Goal: Information Seeking & Learning: Learn about a topic

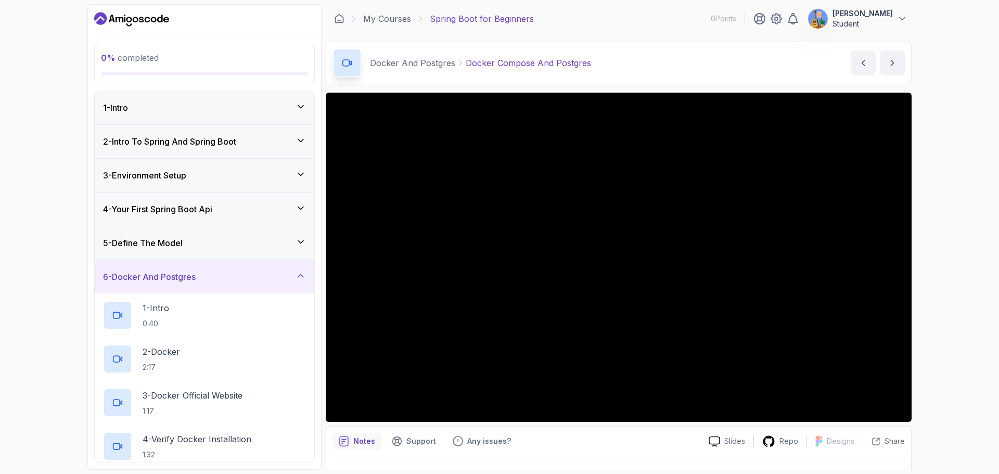
click at [362, 442] on p "Notes" at bounding box center [364, 441] width 22 height 10
click at [731, 445] on p "Slides" at bounding box center [735, 441] width 21 height 10
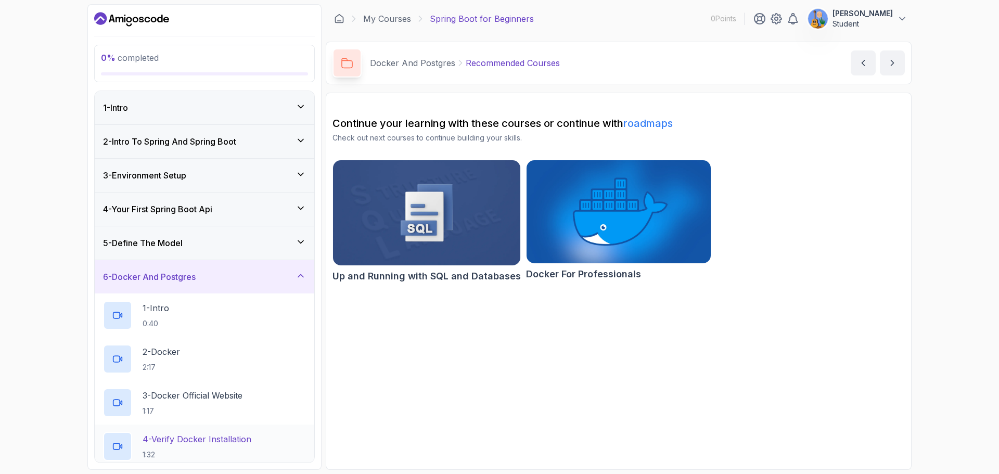
scroll to position [296, 0]
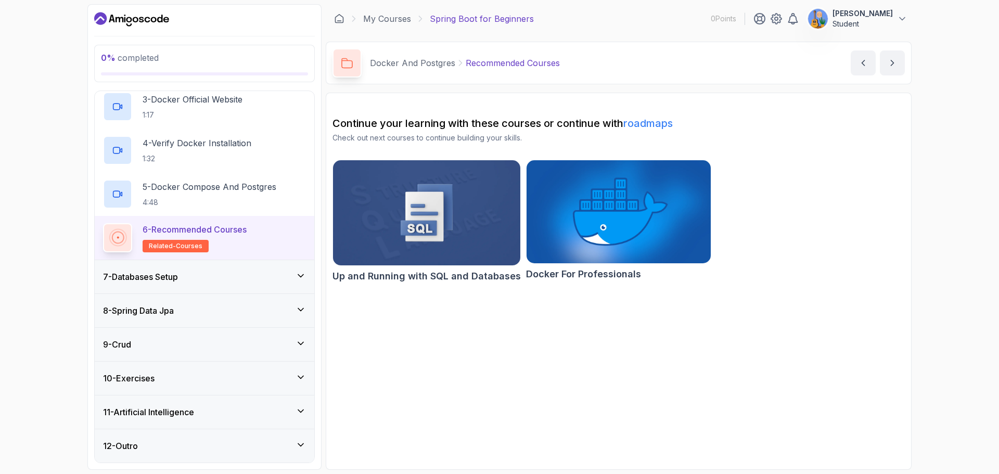
click at [298, 308] on icon at bounding box center [301, 309] width 10 height 10
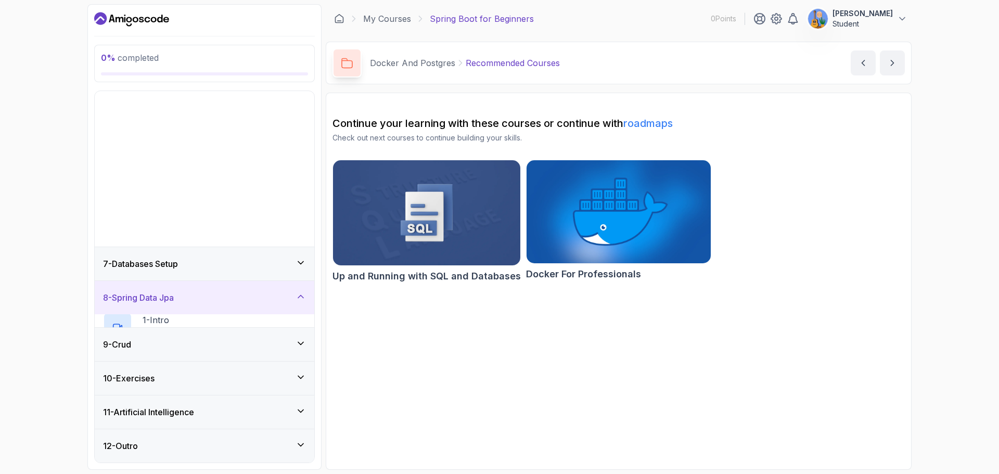
scroll to position [34, 0]
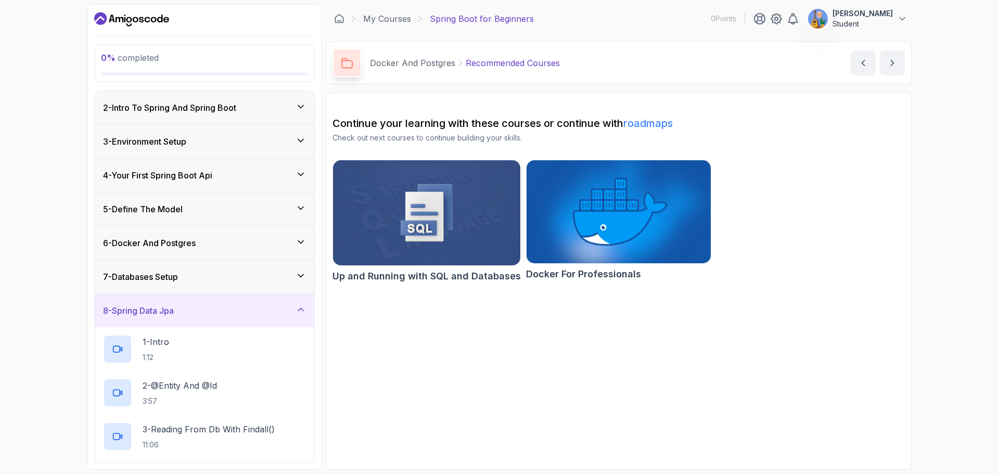
click at [295, 242] on div "6 - Docker And Postgres" at bounding box center [204, 243] width 203 height 12
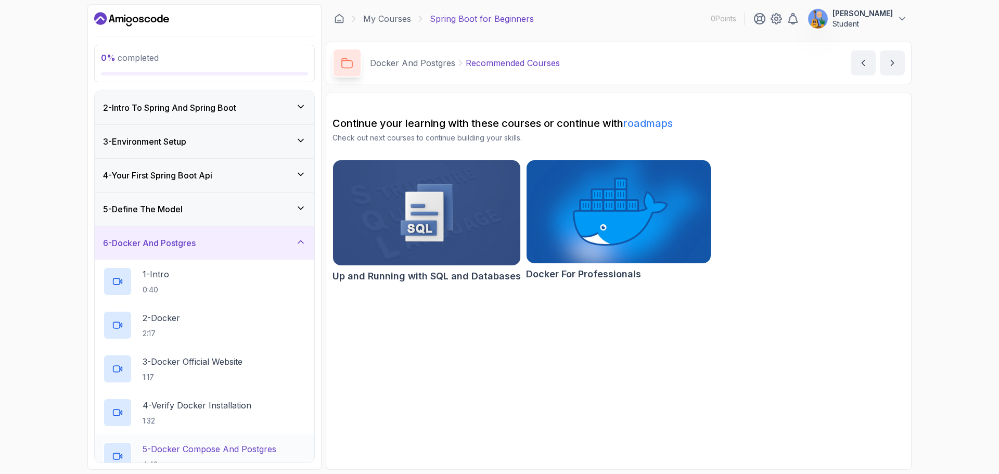
click at [246, 446] on p "5 - Docker Compose And Postgres" at bounding box center [210, 449] width 134 height 12
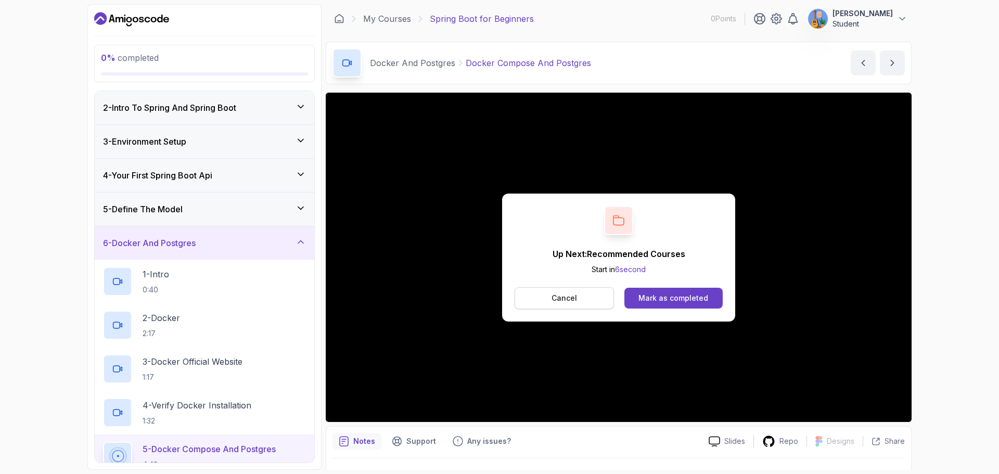
click at [583, 303] on button "Cancel" at bounding box center [564, 298] width 99 height 22
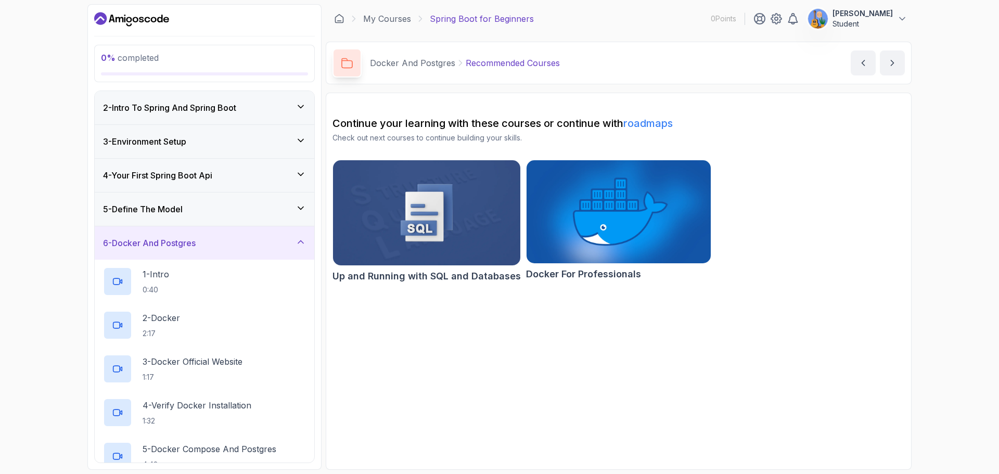
click at [302, 247] on icon at bounding box center [301, 242] width 10 height 10
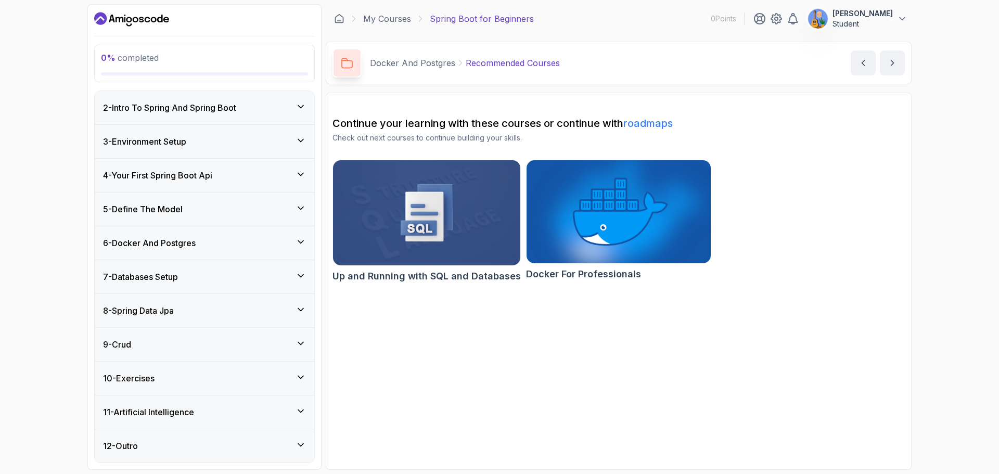
click at [302, 278] on icon at bounding box center [301, 276] width 10 height 10
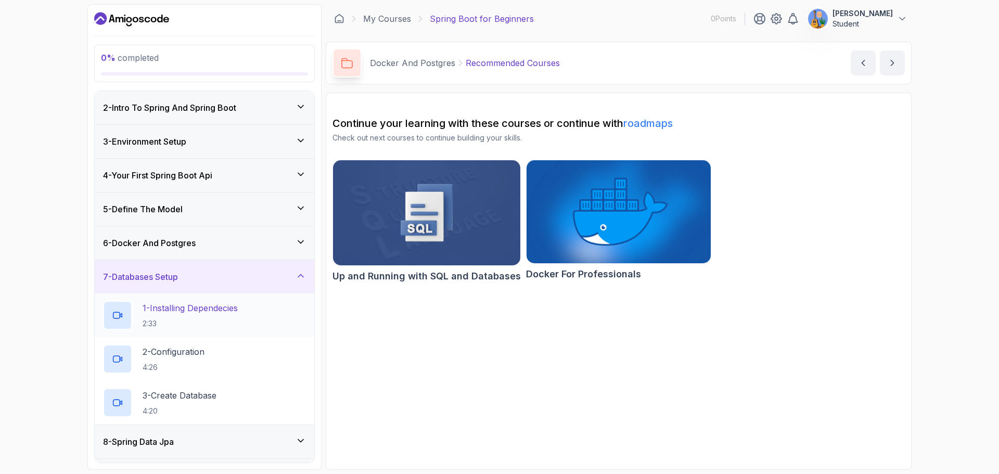
click at [215, 311] on p "1 - Installing Dependecies" at bounding box center [190, 308] width 95 height 12
